Goal: Task Accomplishment & Management: Complete application form

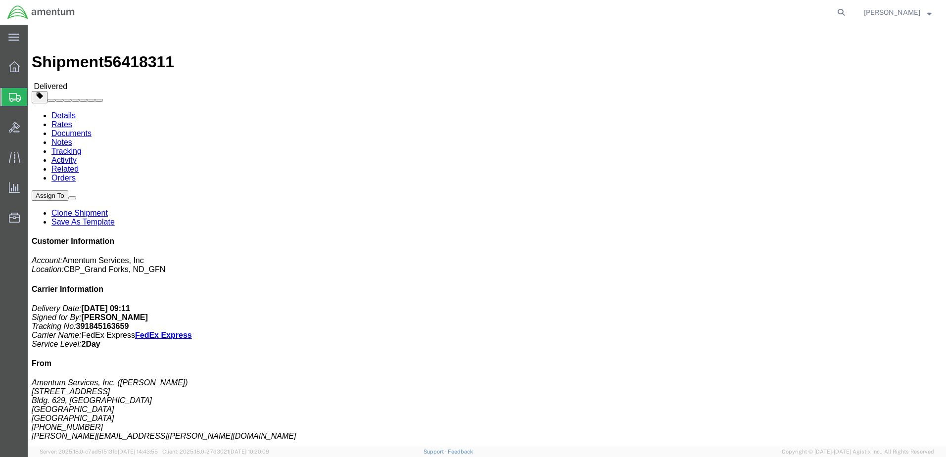
click at [0, 0] on span "Create Shipment" at bounding box center [0, 0] width 0 height 0
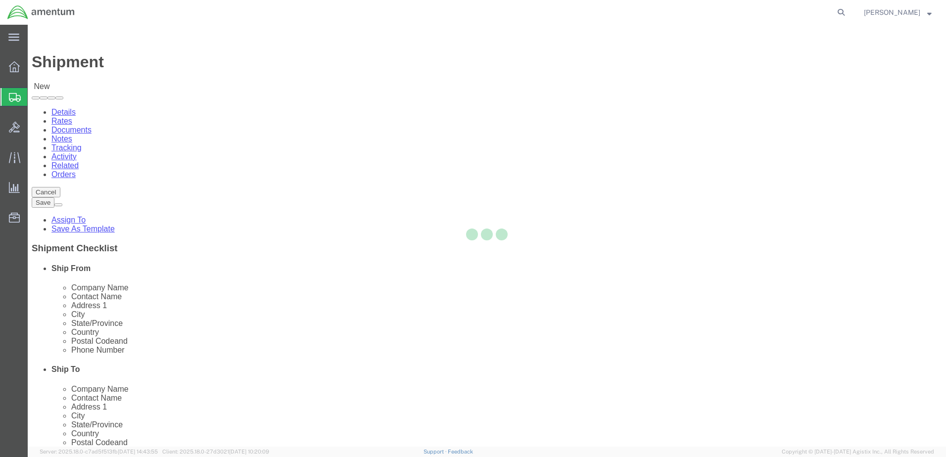
select select
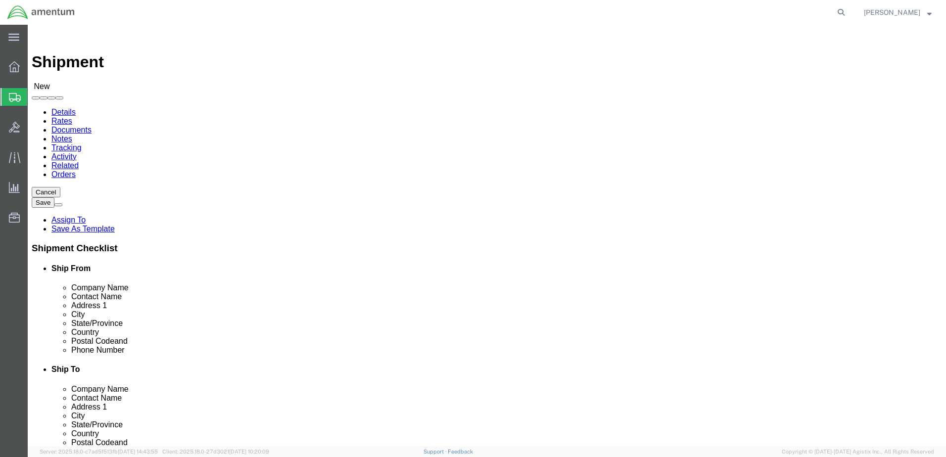
select select "MYPROFILE"
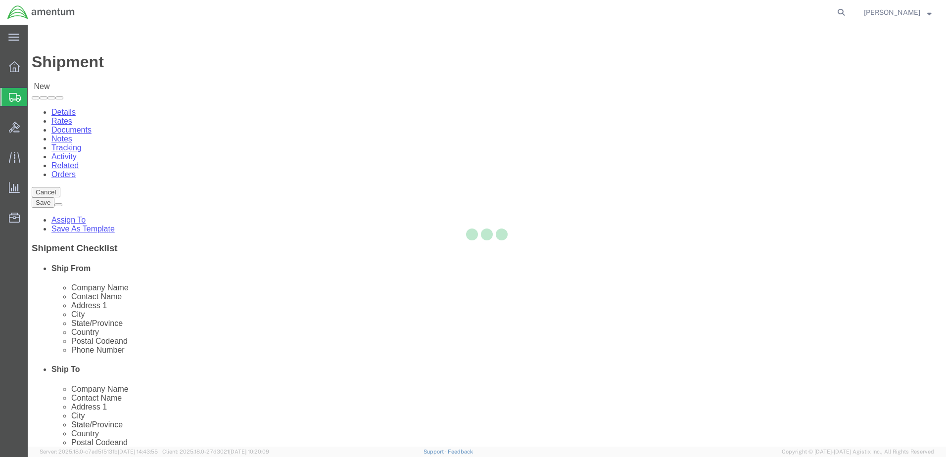
select select "ND"
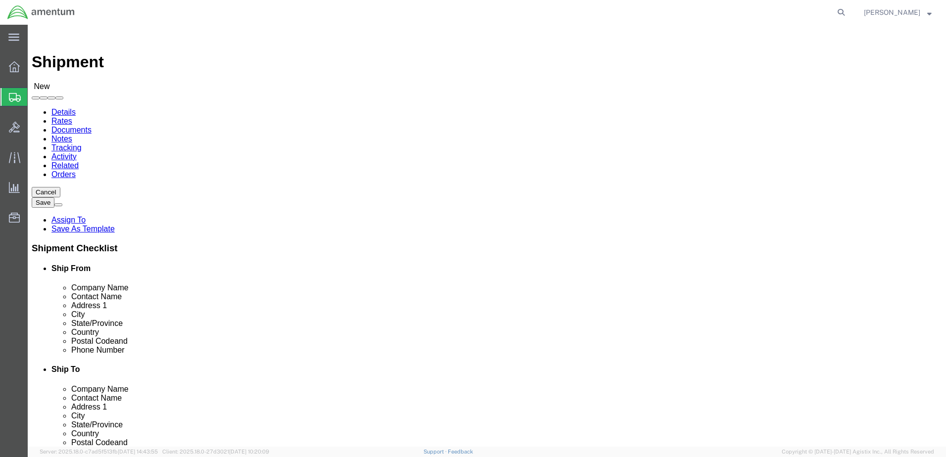
click input "text"
type input "Shotover Systems"
click p "- SHOTOVER SYSTEMS - ([PERSON_NAME]) [STREET_ADDRESS]"
select select "CO"
type input "SHOTOVER SYSTEMS"
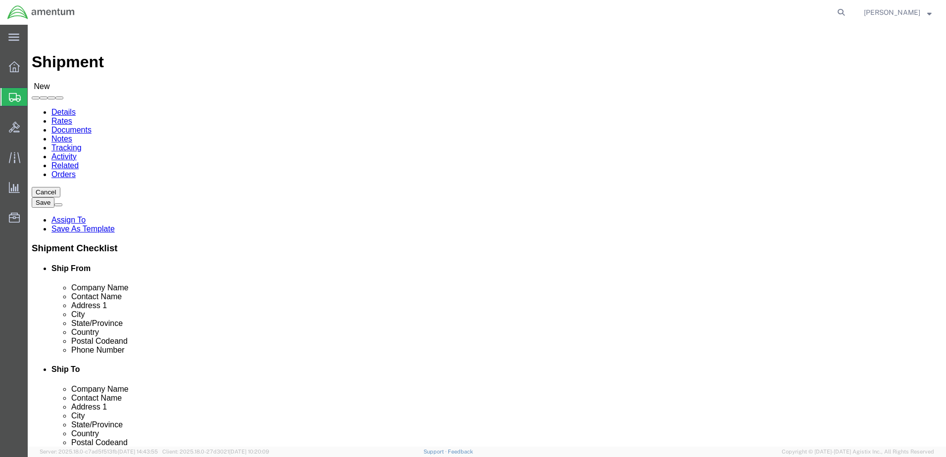
drag, startPoint x: 553, startPoint y: 205, endPoint x: 493, endPoint y: 208, distance: 60.5
click input "text"
type input "[PERSON_NAME]"
click input "text"
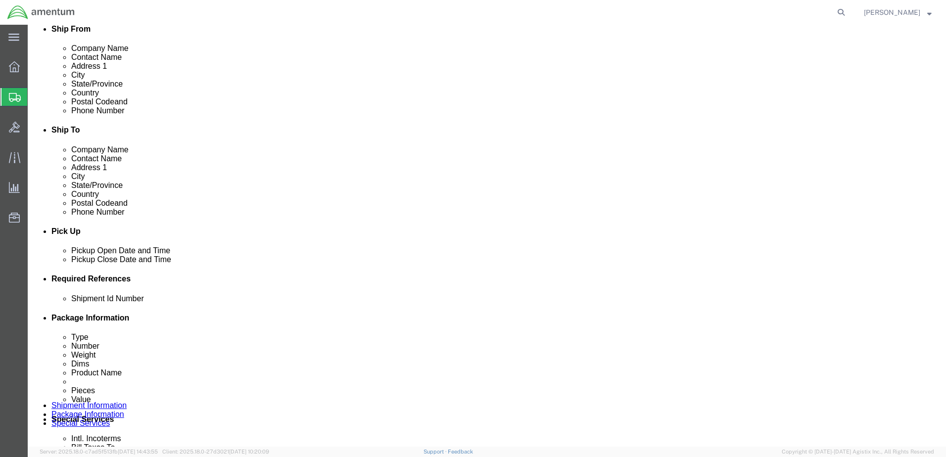
scroll to position [247, 0]
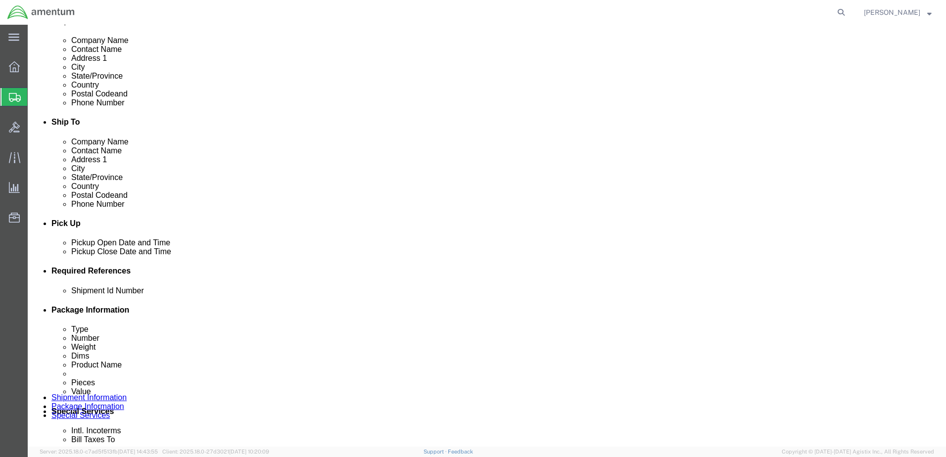
type input "[PERSON_NAME][EMAIL_ADDRESS][PERSON_NAME][DOMAIN_NAME]"
click div "Shipment Id Number"
click input "text"
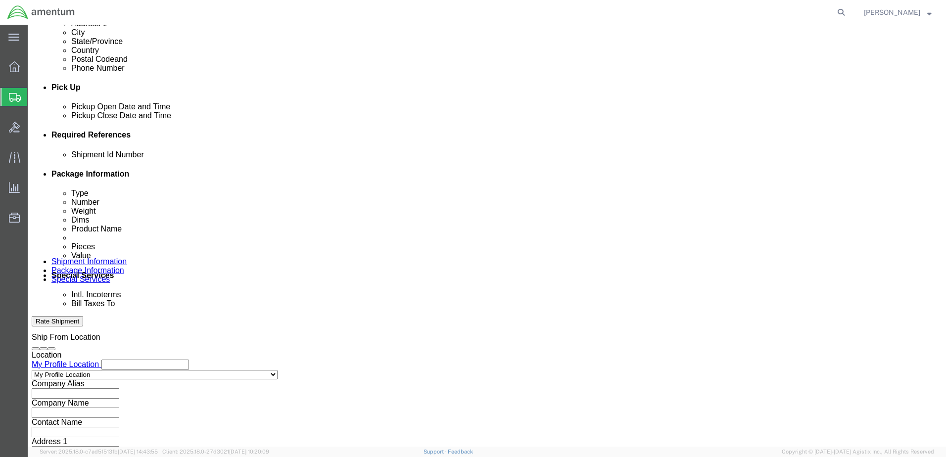
scroll to position [428, 0]
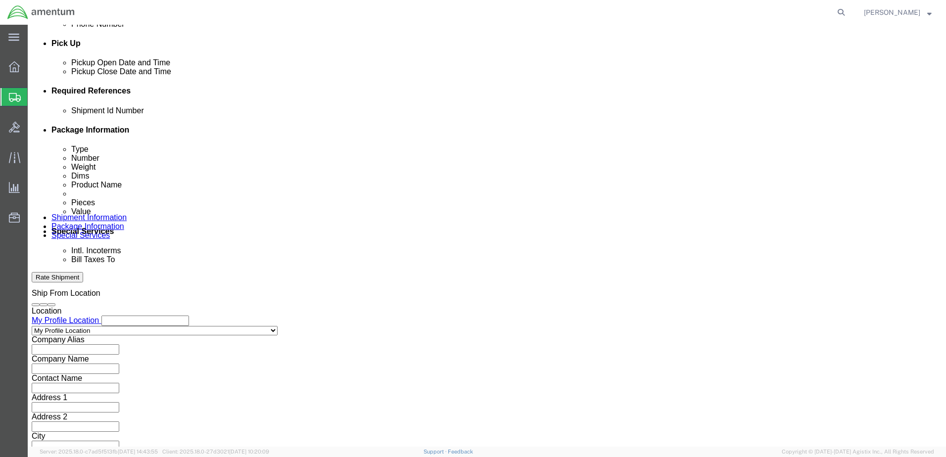
type input "RMA SUPB-3612 loaner"
click button "Continue"
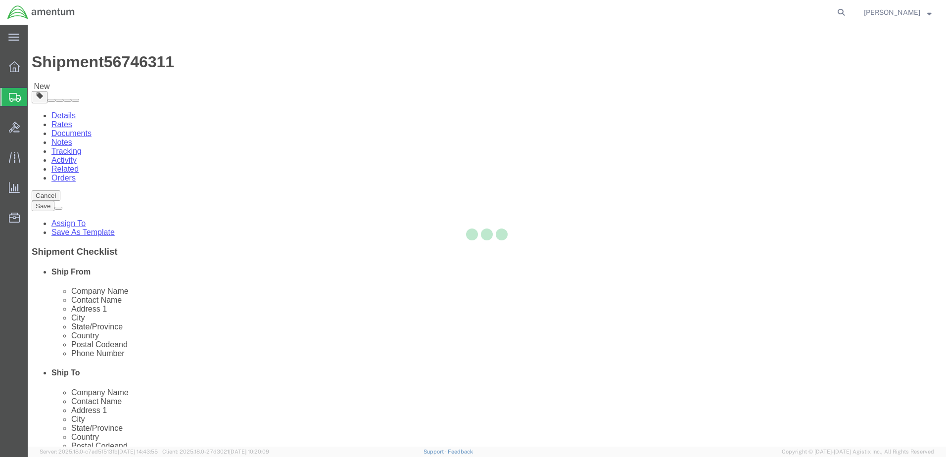
select select "CBOX"
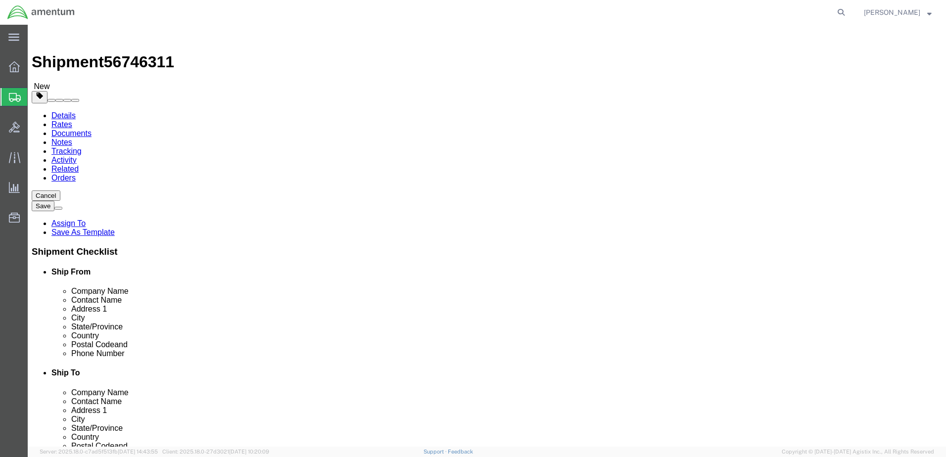
click input "0.00"
drag, startPoint x: 133, startPoint y: 231, endPoint x: 120, endPoint y: 233, distance: 13.4
click div "Weight 0.00 Select kgs lbs Ship. t°"
type input "5"
click input "text"
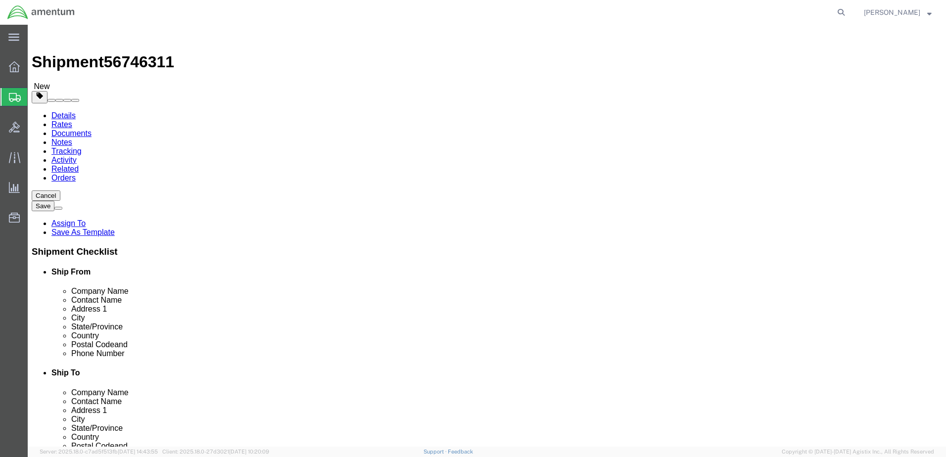
type input "13"
click input "text"
type input "10"
click input "text"
type input "6"
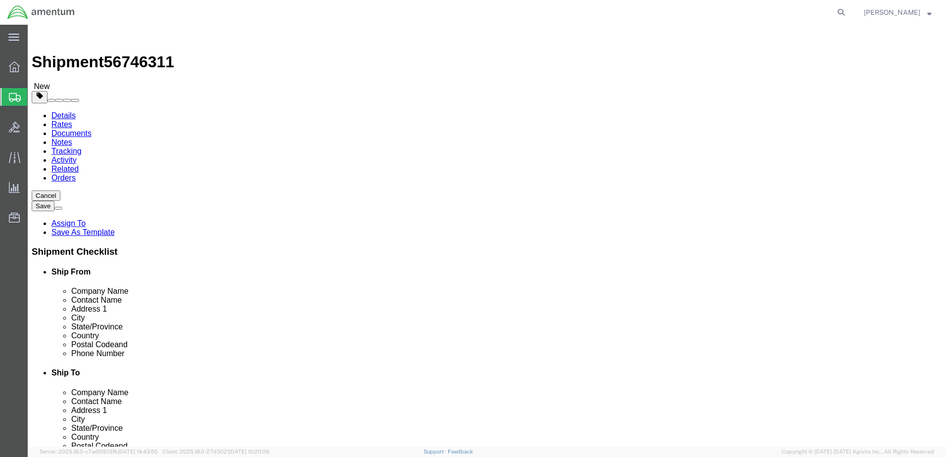
click link "Add Content"
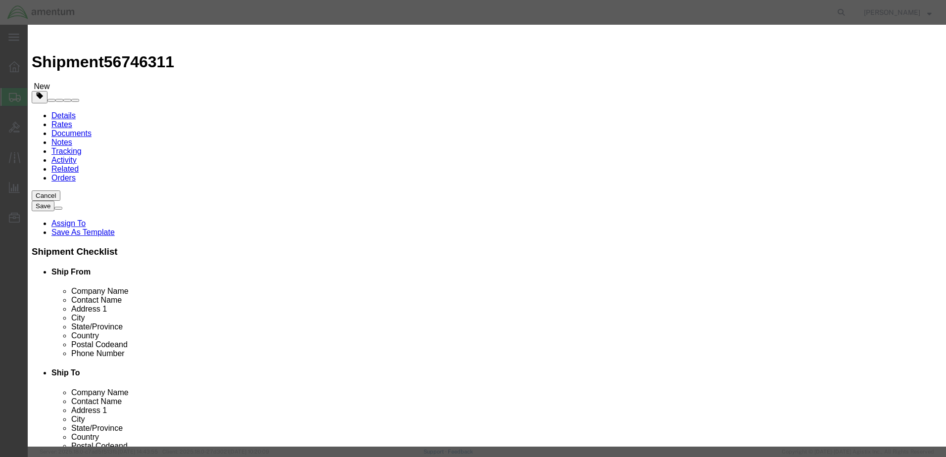
click input "text"
type input "ATOM"
click h3 "Add content"
drag, startPoint x: 310, startPoint y: 100, endPoint x: 283, endPoint y: 97, distance: 27.4
click div "0"
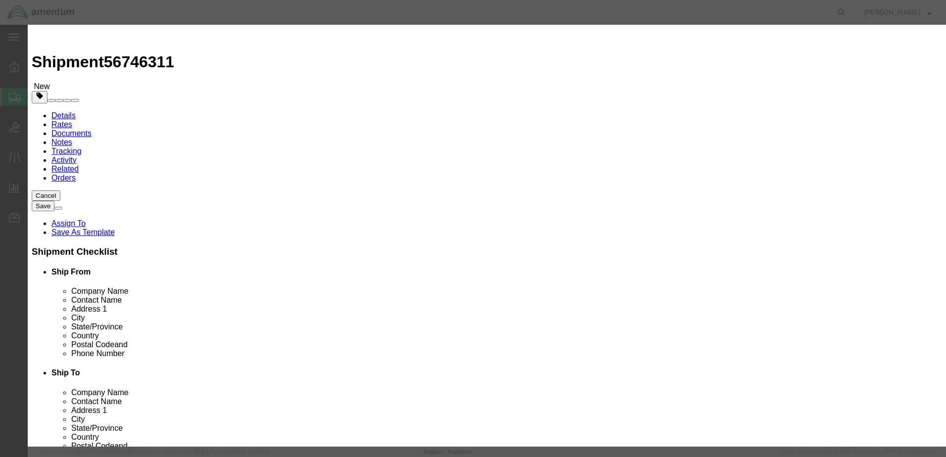
type input "1"
click div "Commodity library"
click input "text"
type input "2500"
click button "Save & Close"
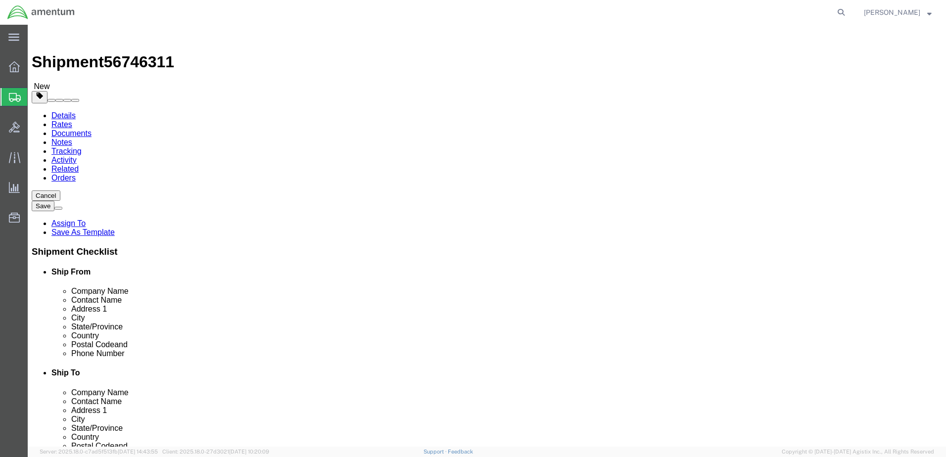
click button "Continue"
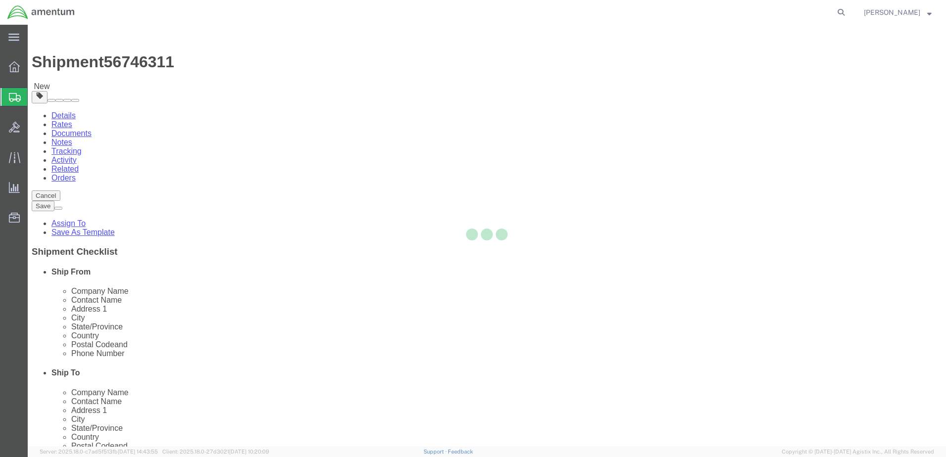
select select
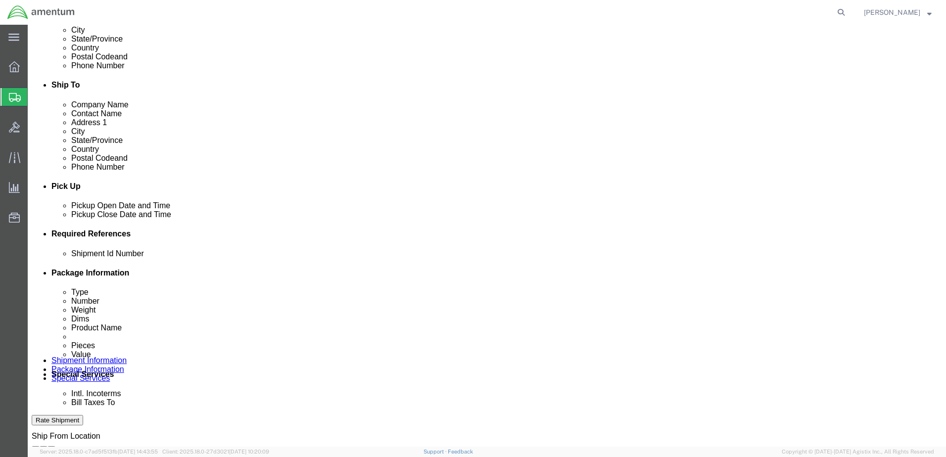
scroll to position [396, 0]
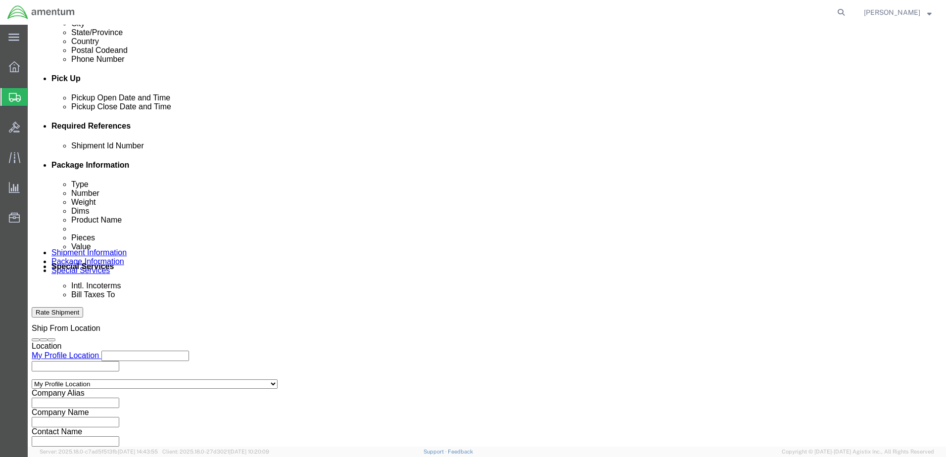
click input "Yes"
radio input "true"
click input "text"
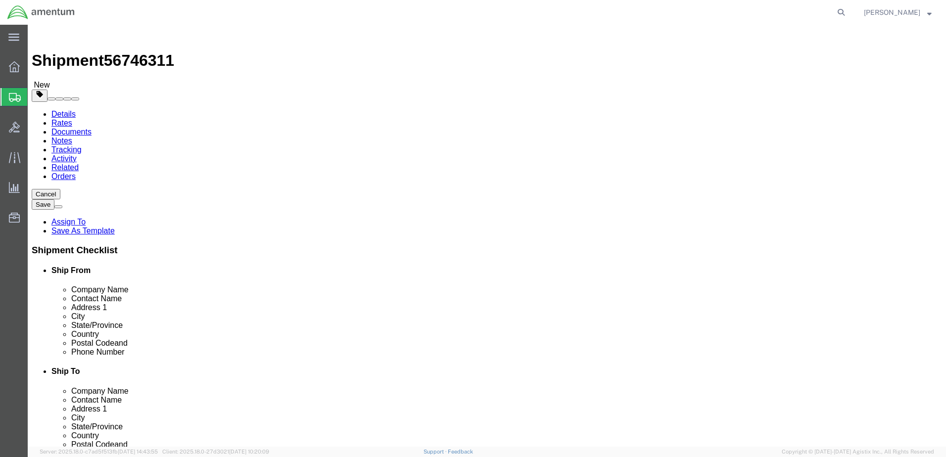
scroll to position [0, 0]
type input "5000"
click icon
click dd "2500.00 USD"
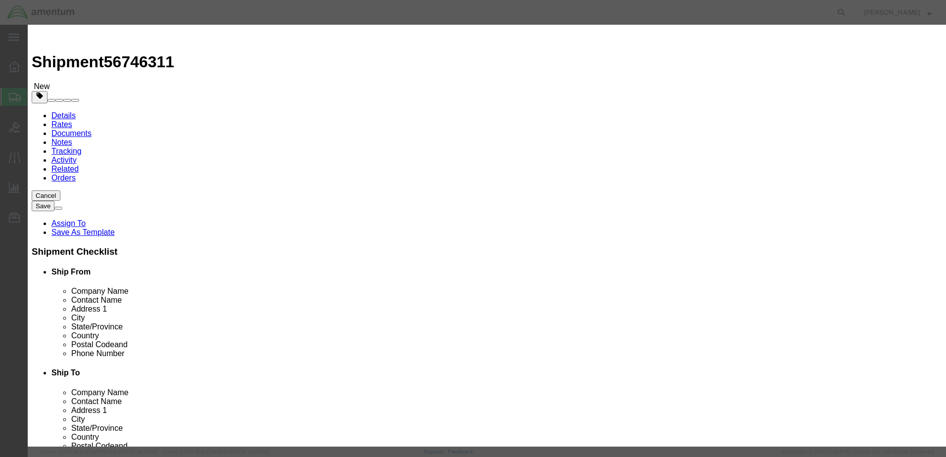
drag, startPoint x: 328, startPoint y: 112, endPoint x: 278, endPoint y: 117, distance: 50.2
click div "2500.00"
type input "5000"
click button "Save & Close"
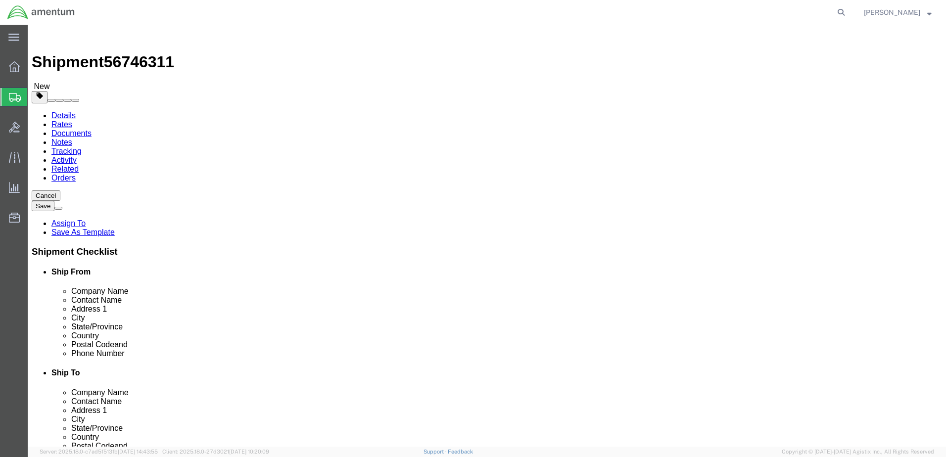
click button "Rate Shipment"
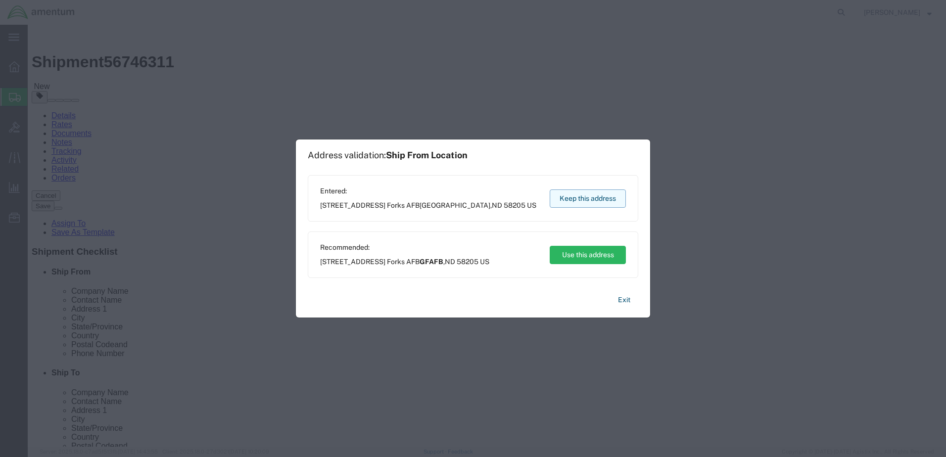
click at [610, 204] on button "Keep this address" at bounding box center [588, 199] width 76 height 18
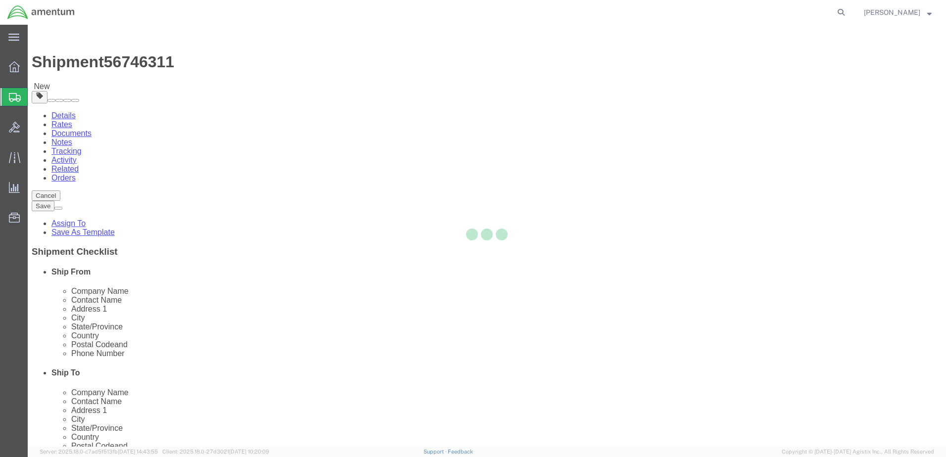
select select "49926"
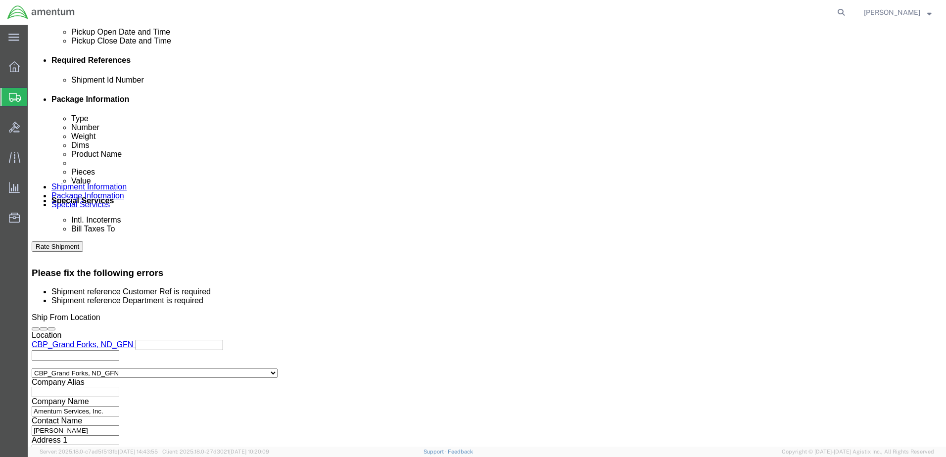
scroll to position [478, 0]
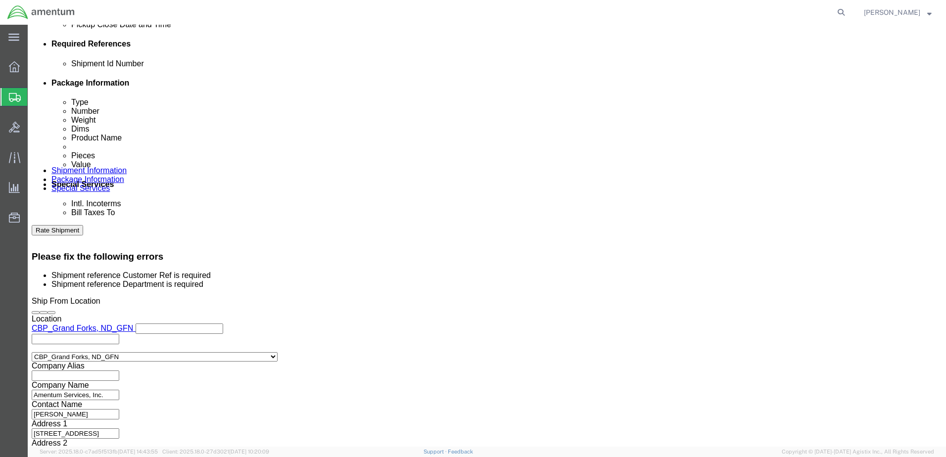
click div "Department"
click input "text"
type input "CBP"
click input "text"
type input "RMA SUPB-3612 loaner"
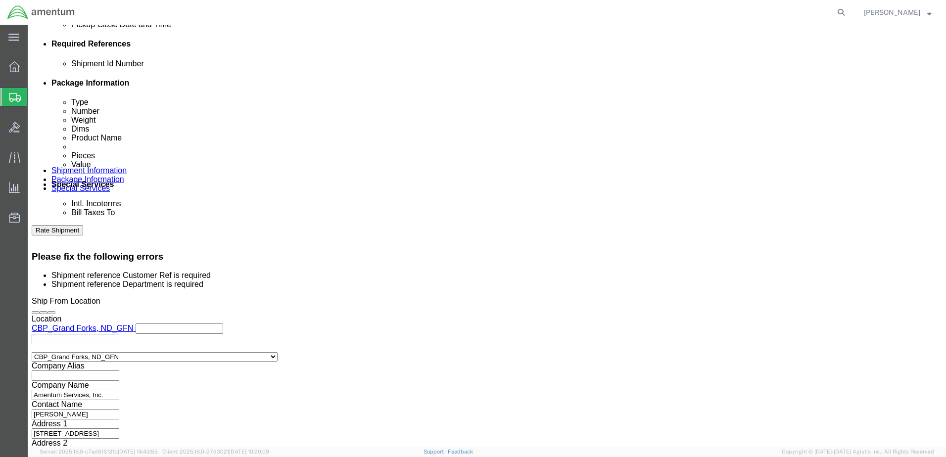
click button "Rate Shipment"
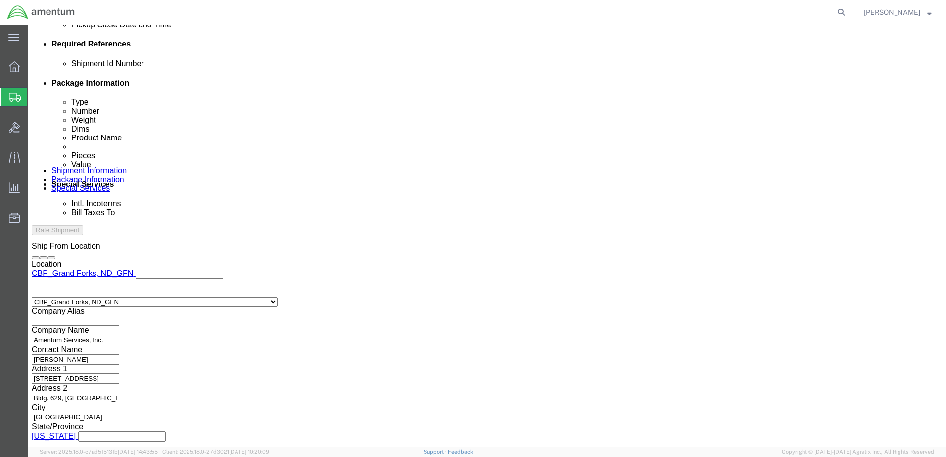
scroll to position [428, 0]
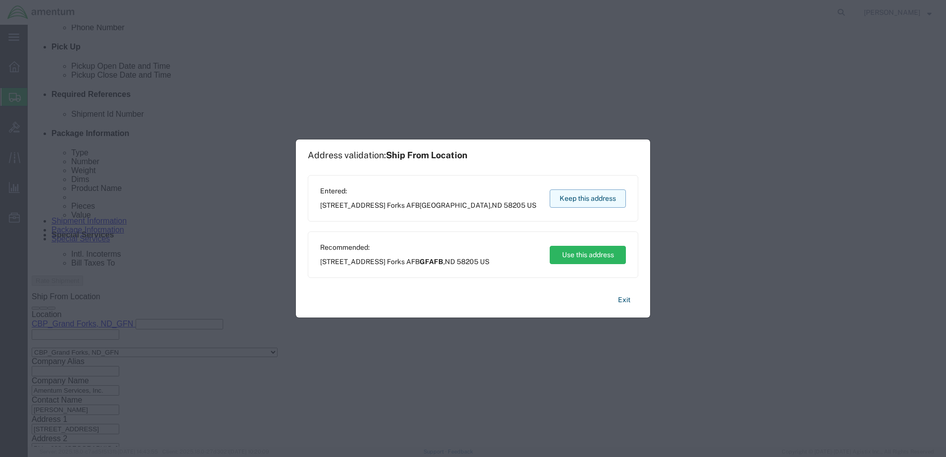
click at [590, 197] on button "Keep this address" at bounding box center [588, 199] width 76 height 18
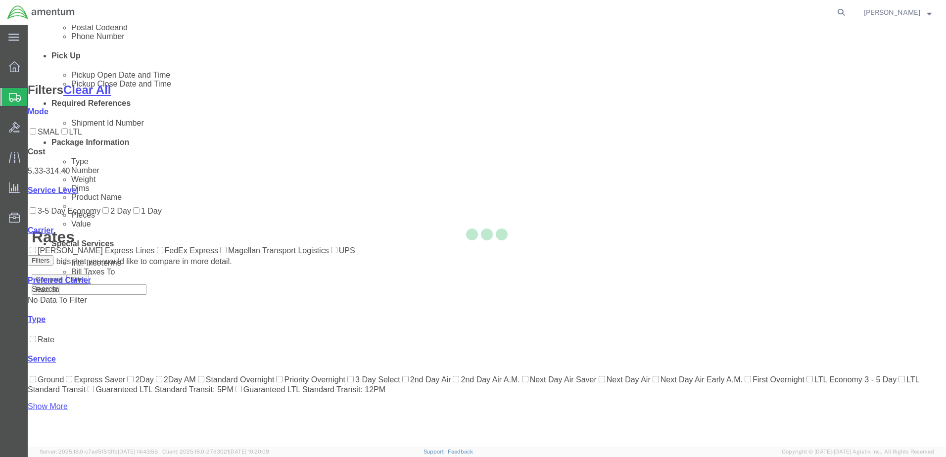
scroll to position [130, 0]
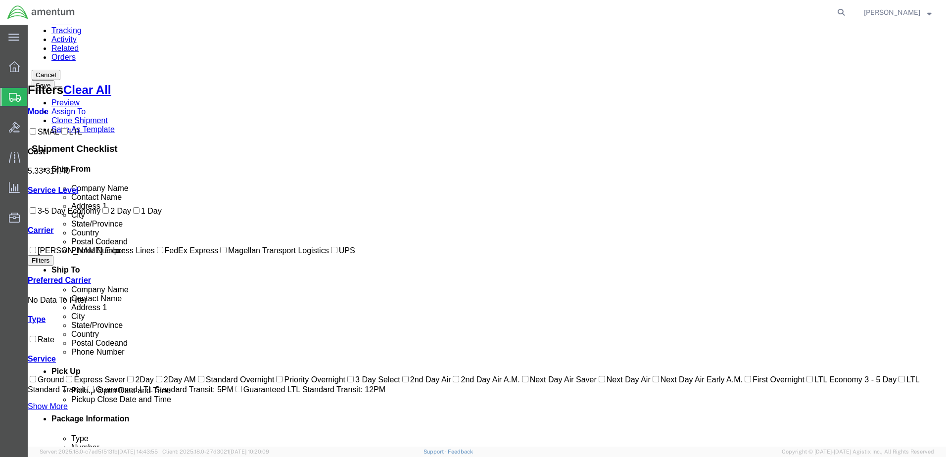
click at [157, 253] on input "FedEx Express" at bounding box center [160, 250] width 6 height 6
checkbox input "true"
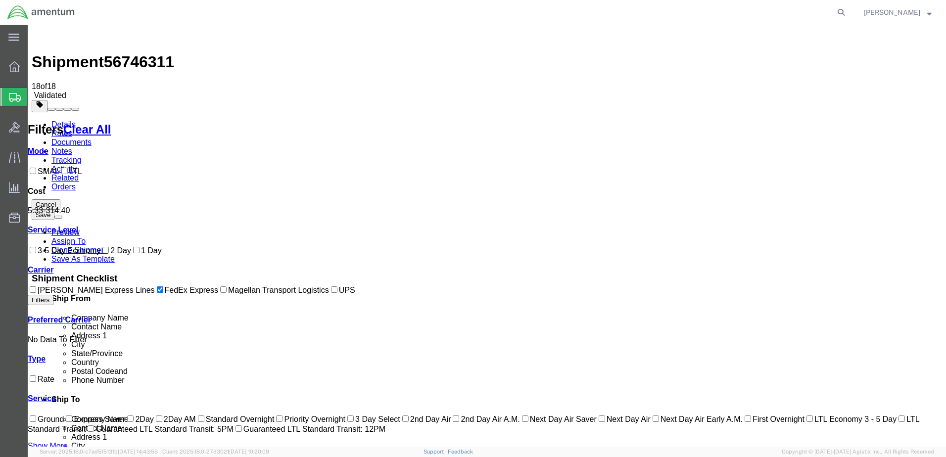
click at [102, 253] on input "2 Day" at bounding box center [105, 250] width 6 height 6
checkbox input "true"
click at [133, 253] on input "1 Day" at bounding box center [136, 250] width 6 height 6
checkbox input "true"
